Goal: Information Seeking & Learning: Check status

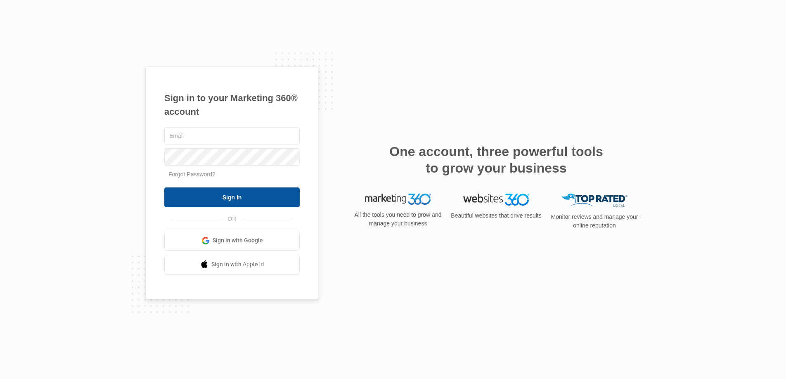
type input "[DOMAIN_NAME][EMAIL_ADDRESS][DOMAIN_NAME]"
click at [280, 198] on input "Sign In" at bounding box center [231, 197] width 135 height 20
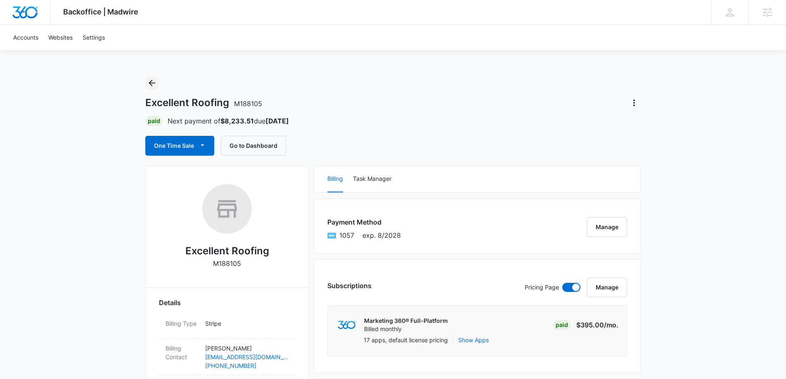
click at [148, 81] on icon "Back" at bounding box center [152, 83] width 10 height 10
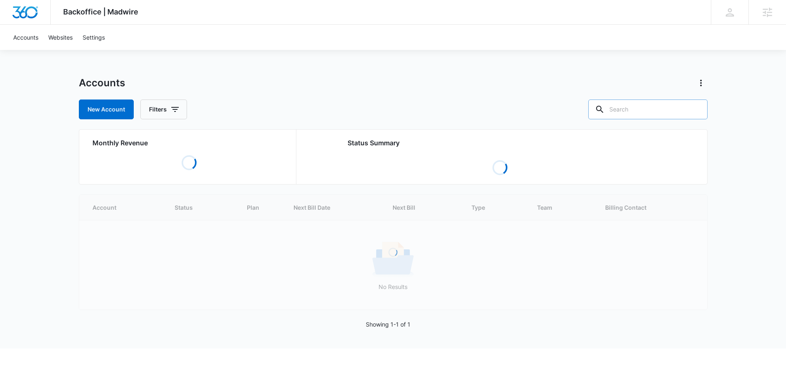
click at [680, 106] on input "text" at bounding box center [647, 109] width 119 height 20
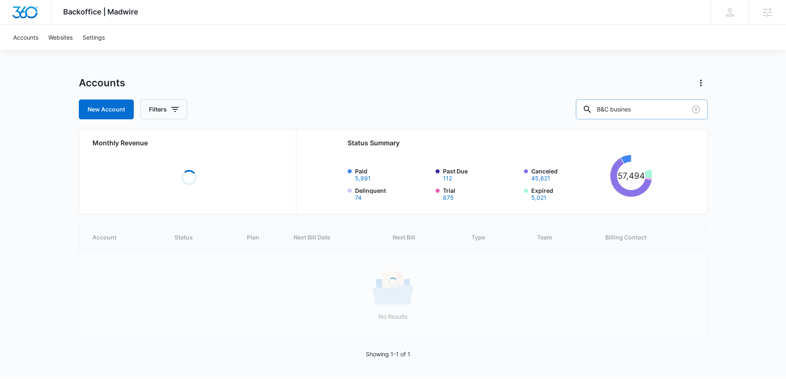
type input "B&C busines"
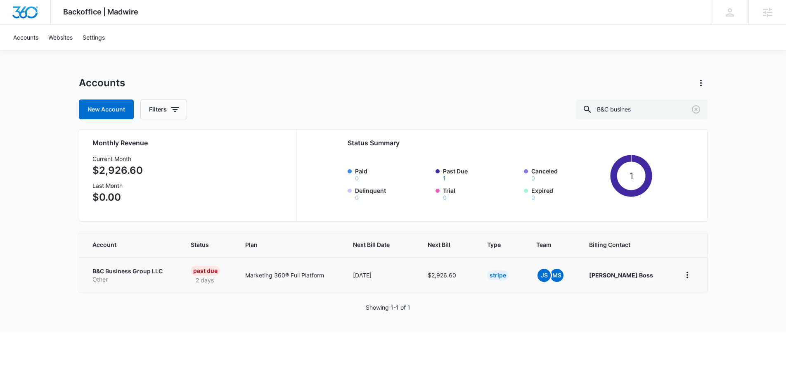
click at [137, 274] on p "B&C Business Group LLC" at bounding box center [131, 271] width 78 height 8
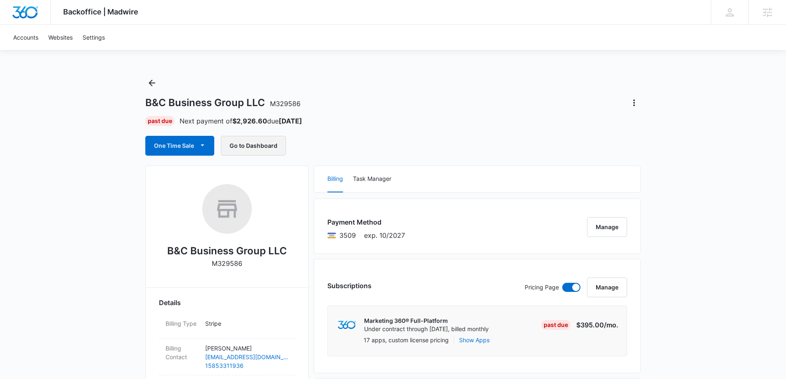
click at [253, 146] on button "Go to Dashboard" at bounding box center [253, 146] width 65 height 20
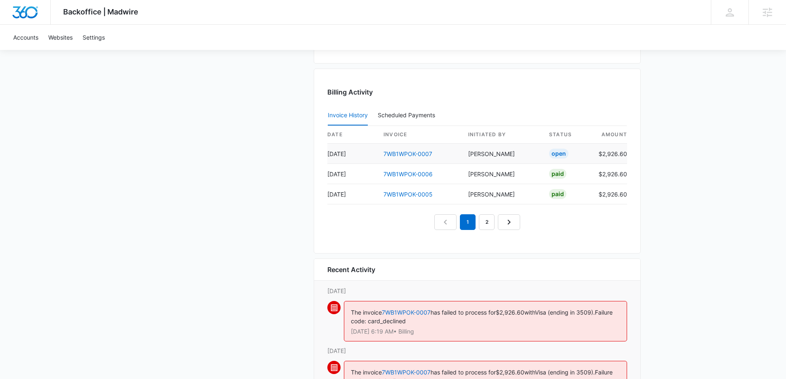
scroll to position [877, 0]
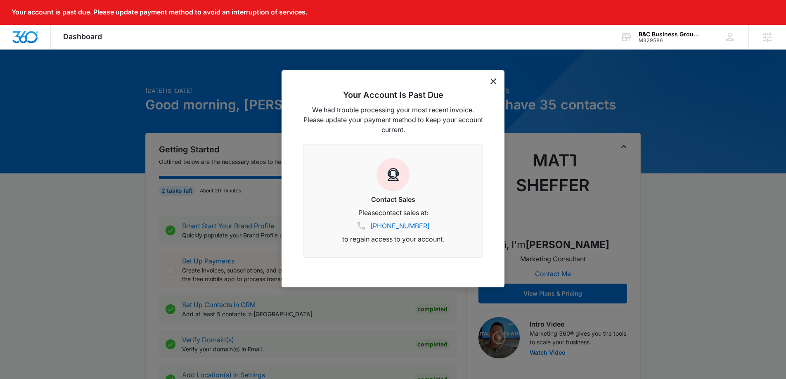
click at [492, 80] on icon "dismiss this dialog" at bounding box center [493, 81] width 6 height 6
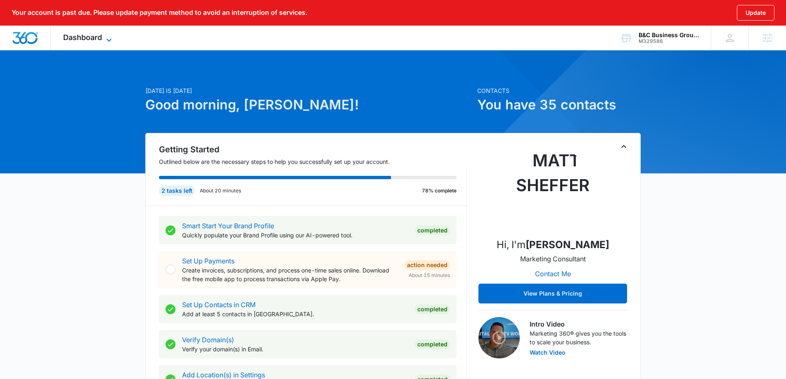
click at [96, 39] on span "Dashboard" at bounding box center [82, 37] width 39 height 9
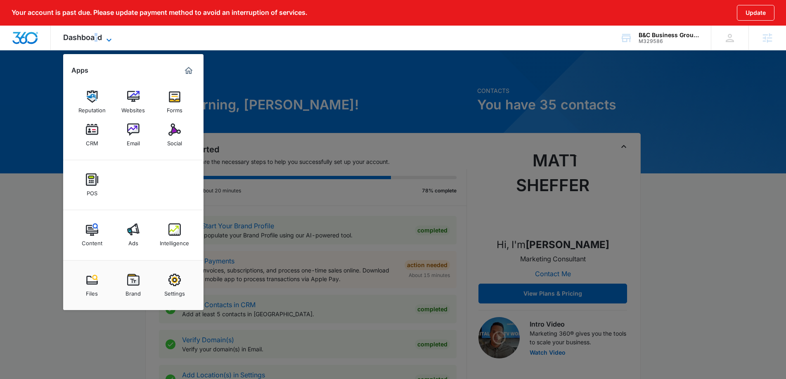
scroll to position [0, 0]
click at [178, 235] on img at bounding box center [174, 229] width 12 height 12
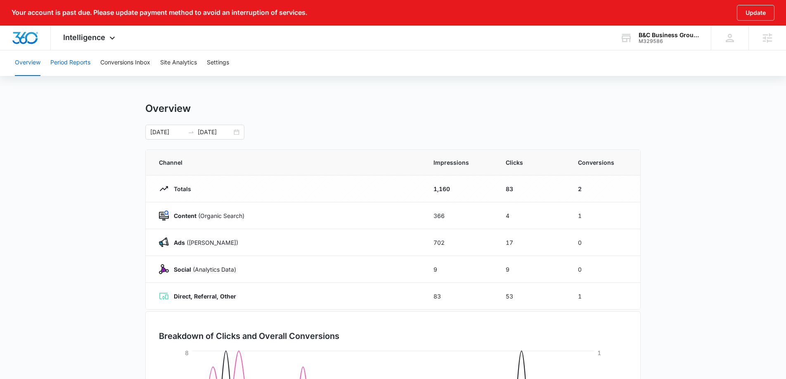
click at [72, 68] on button "Period Reports" at bounding box center [70, 63] width 40 height 26
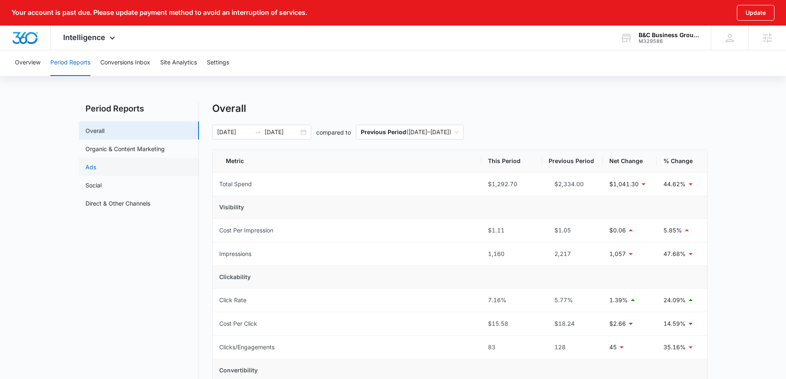
click at [96, 165] on link "Ads" at bounding box center [90, 167] width 11 height 9
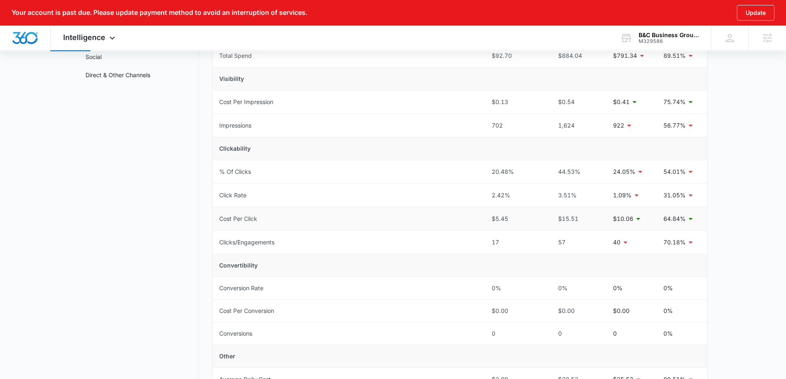
scroll to position [73, 0]
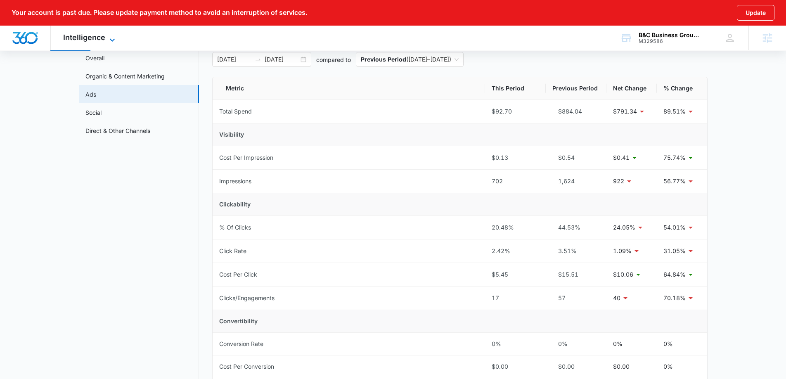
click at [110, 40] on icon at bounding box center [112, 40] width 10 height 10
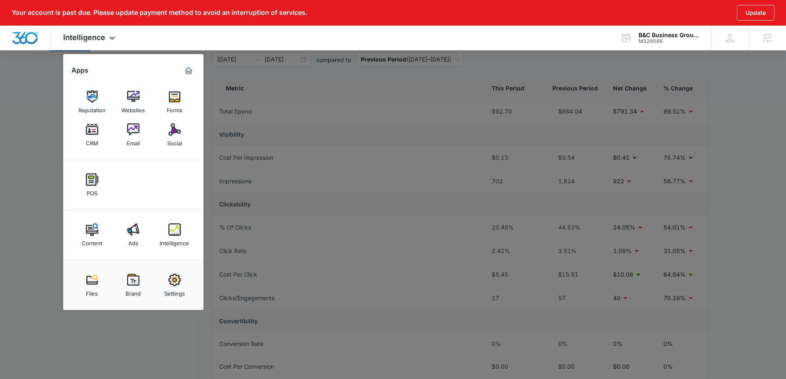
click at [99, 236] on div "Content" at bounding box center [92, 241] width 21 height 11
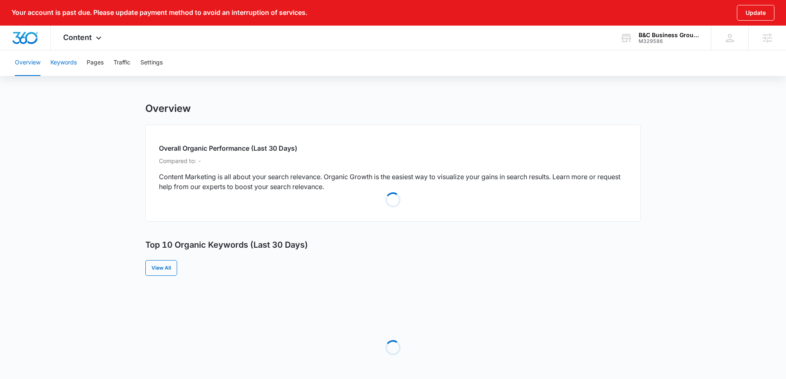
click at [63, 61] on button "Keywords" at bounding box center [63, 63] width 26 height 26
